Goal: Task Accomplishment & Management: Use online tool/utility

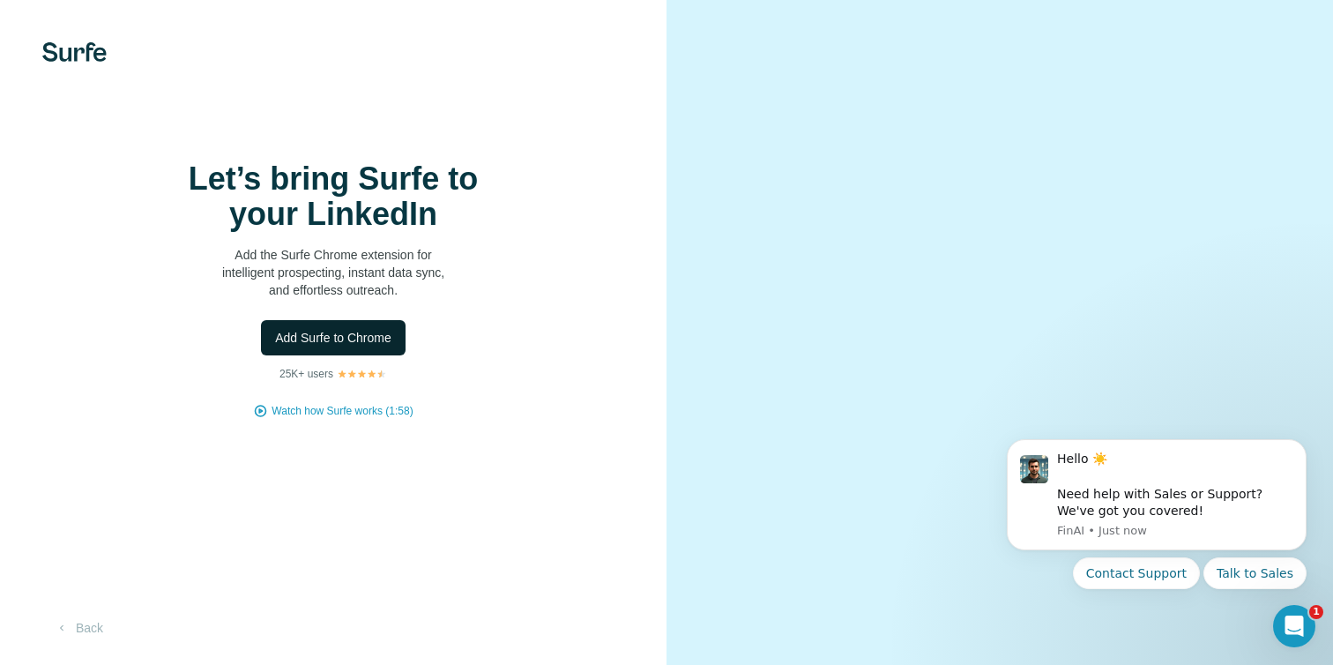
click at [360, 346] on span "Add Surfe to Chrome" at bounding box center [333, 338] width 116 height 18
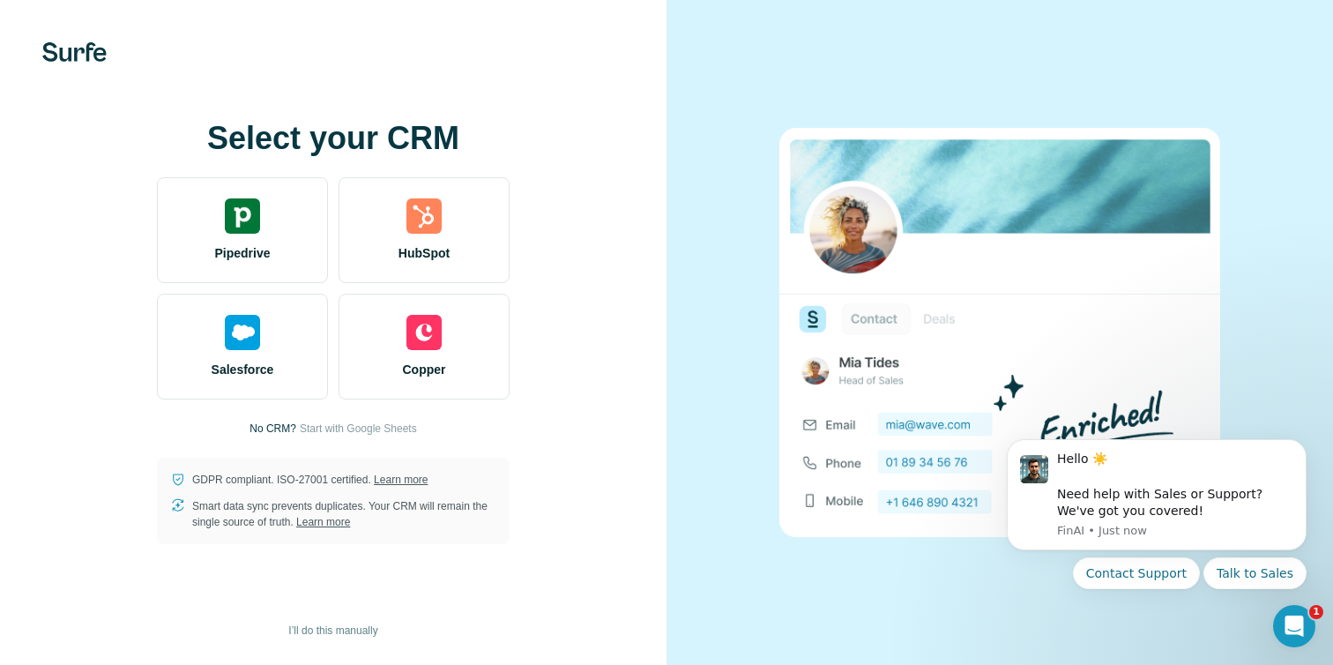
click at [263, 426] on p "No CRM?" at bounding box center [272, 429] width 47 height 16
click at [270, 426] on p "No CRM?" at bounding box center [272, 429] width 47 height 16
click at [339, 426] on span "Start with Google Sheets" at bounding box center [358, 429] width 117 height 16
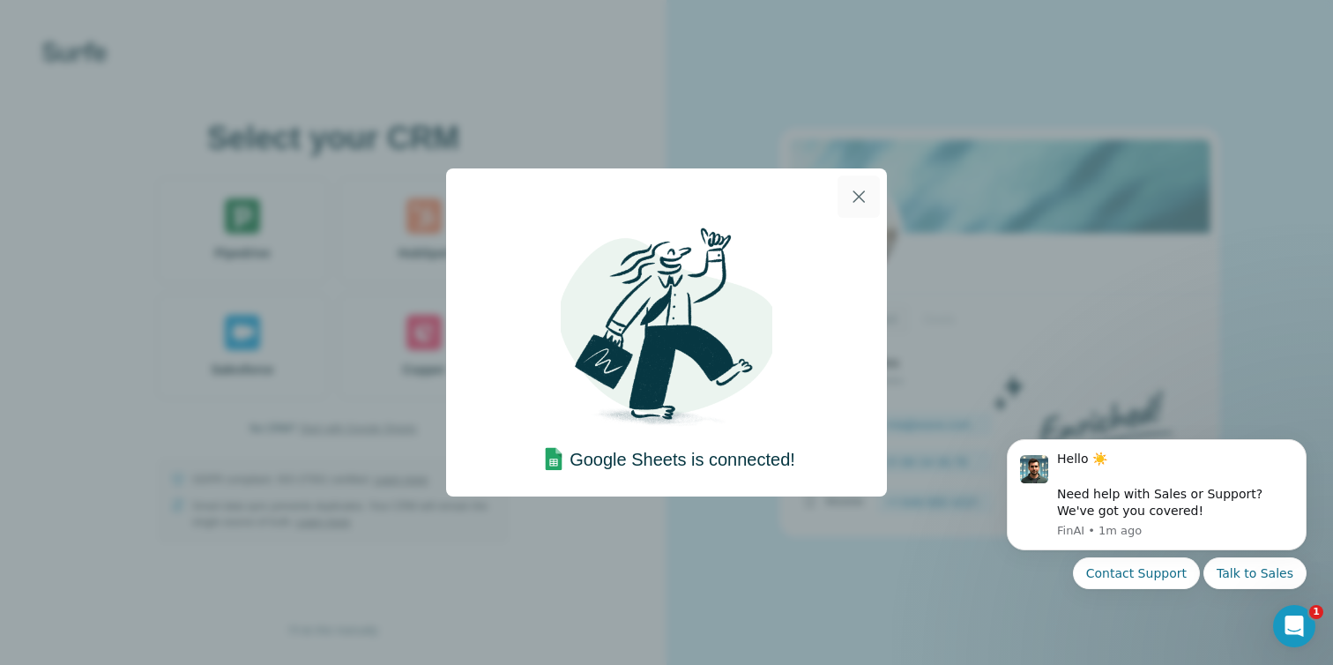
click at [857, 198] on icon "button" at bounding box center [859, 196] width 12 height 12
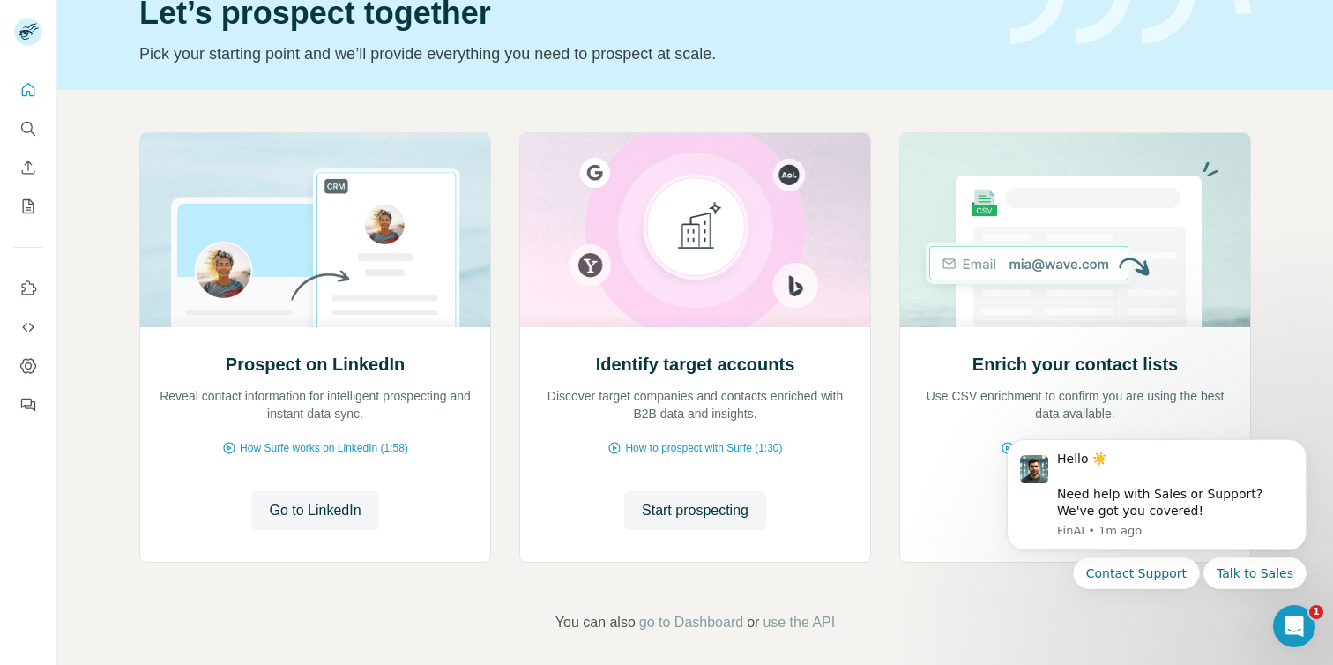
scroll to position [97, 0]
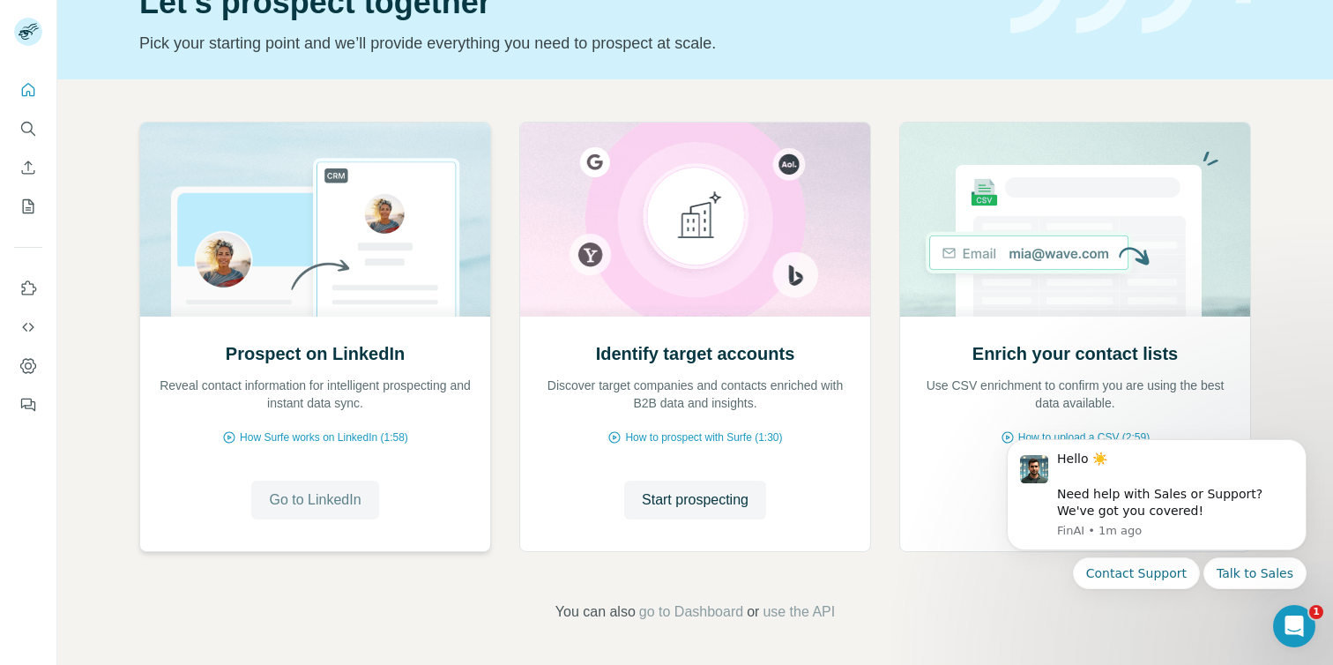
click at [298, 509] on span "Go to LinkedIn" at bounding box center [315, 499] width 92 height 21
click at [309, 496] on span "Go to LinkedIn" at bounding box center [315, 499] width 92 height 21
click at [283, 438] on span "How Surfe works on LinkedIn (1:58)" at bounding box center [324, 437] width 168 height 16
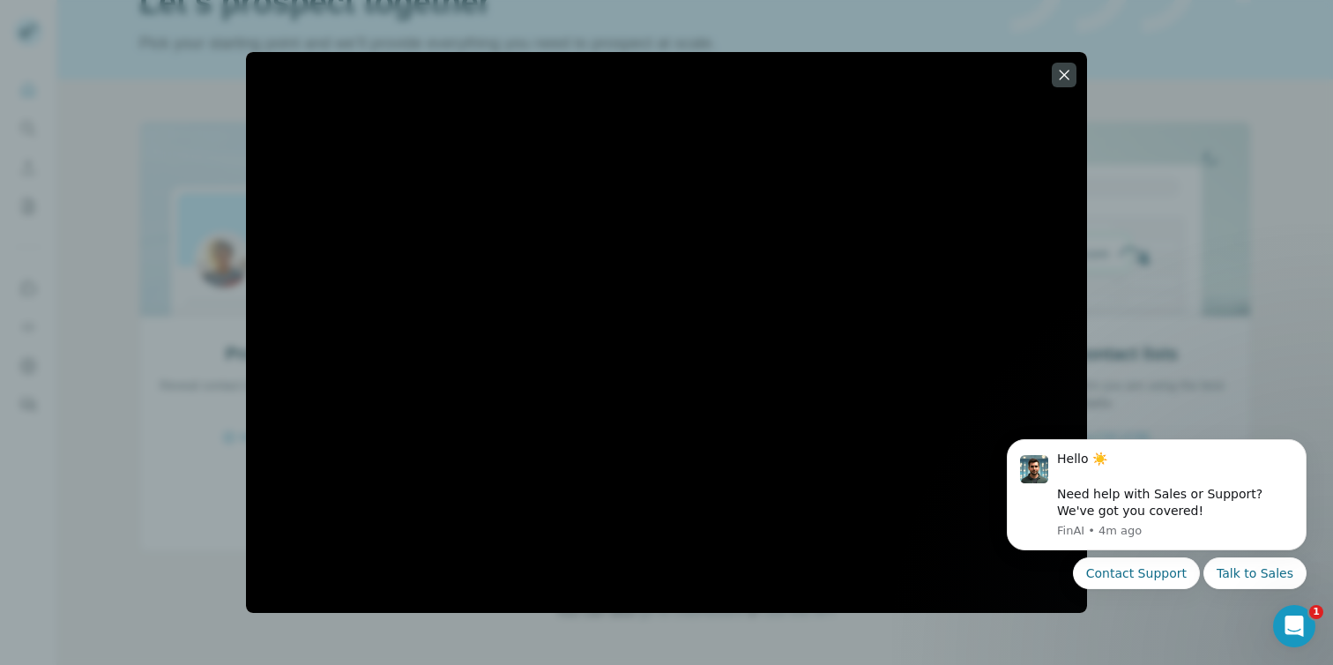
click at [170, 346] on div at bounding box center [666, 332] width 1333 height 665
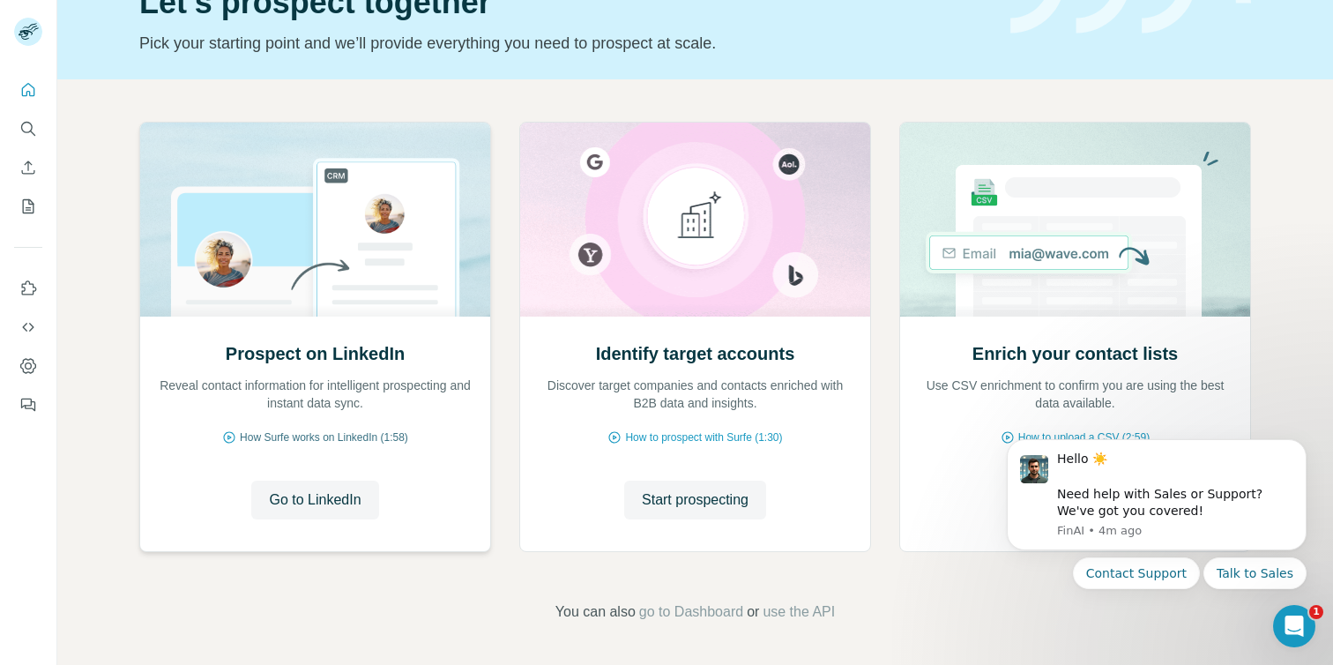
click at [338, 430] on span "How Surfe works on LinkedIn (1:58)" at bounding box center [324, 437] width 168 height 16
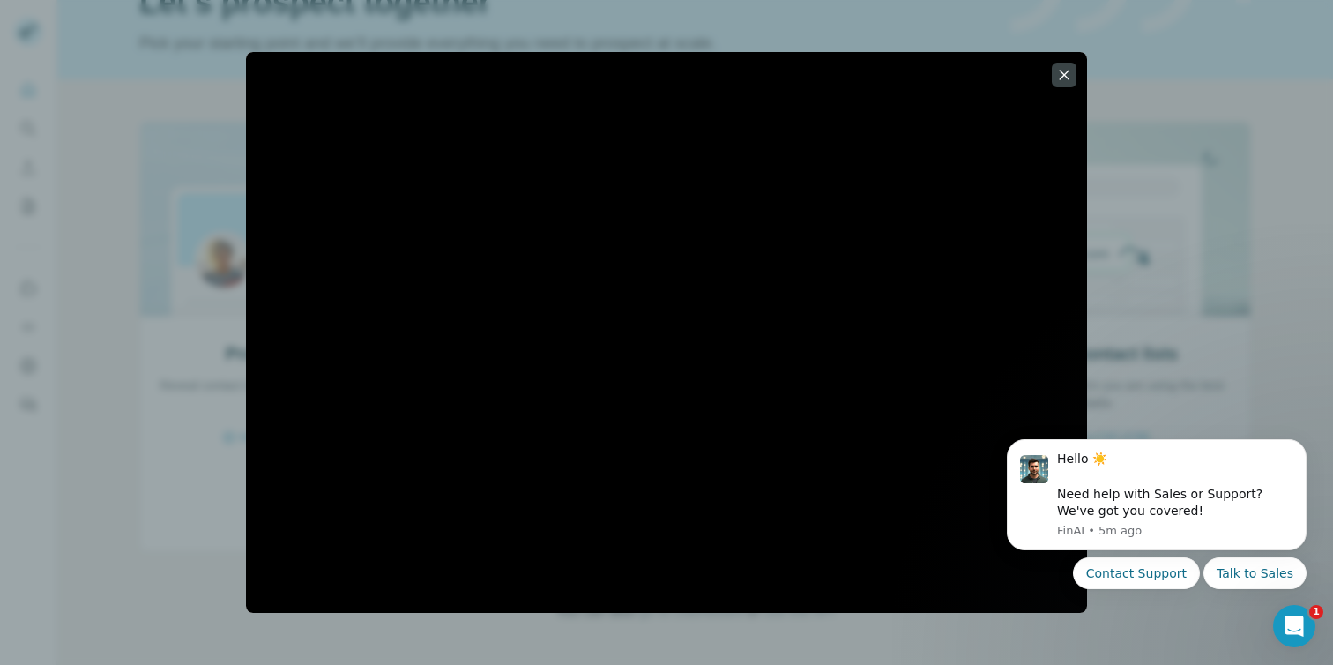
click at [1044, 422] on html "Hello ☀️ ​ Need help with Sales or Support? We've got you covered! FinAI • 5m a…" at bounding box center [1156, 536] width 353 height 239
click at [1037, 419] on html "Hello ☀️ ​ Need help with Sales or Support? We've got you covered! FinAI • 5m a…" at bounding box center [1156, 536] width 353 height 239
